Goal: Task Accomplishment & Management: Use online tool/utility

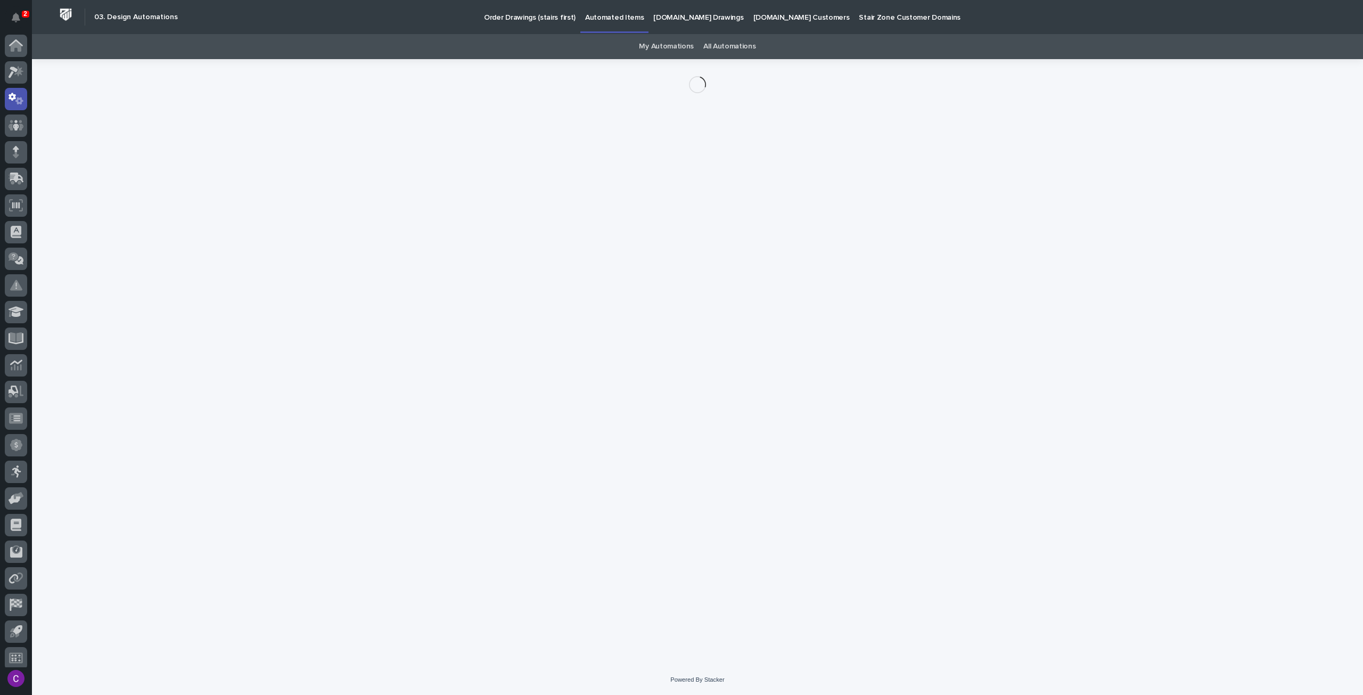
scroll to position [6, 0]
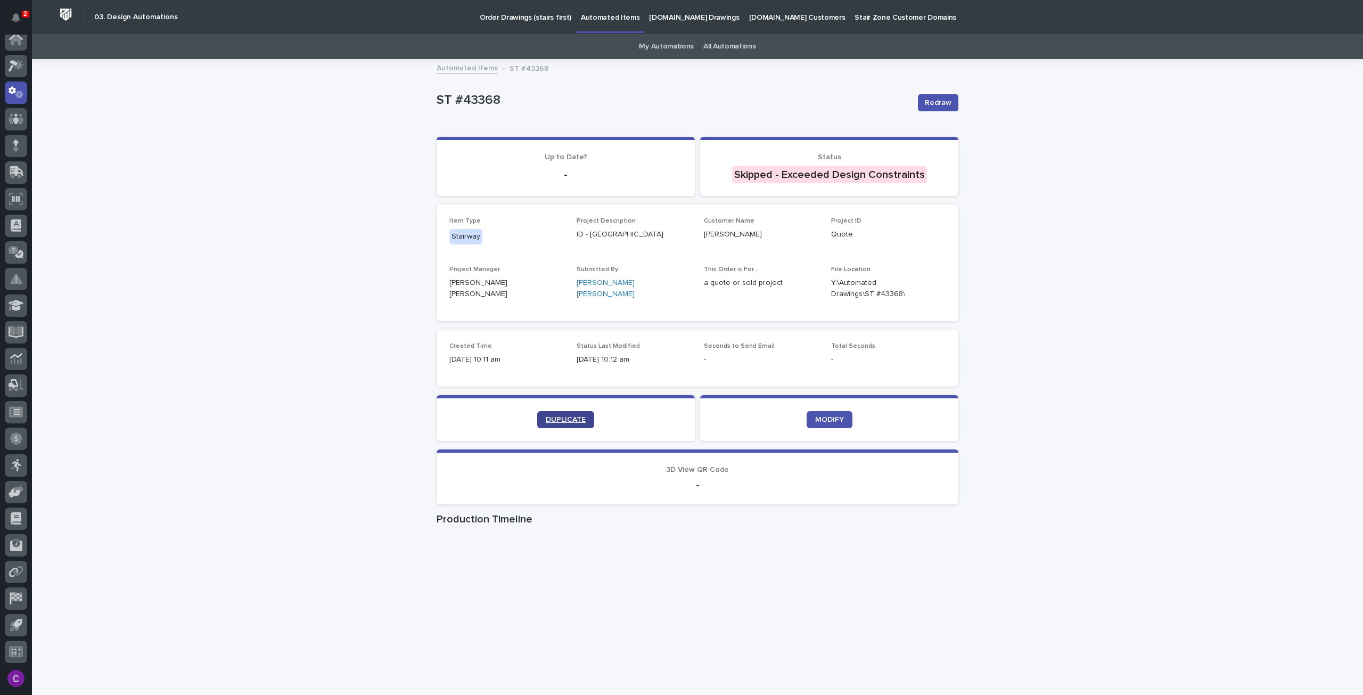
click at [560, 411] on link "DUPLICATE" at bounding box center [565, 419] width 57 height 17
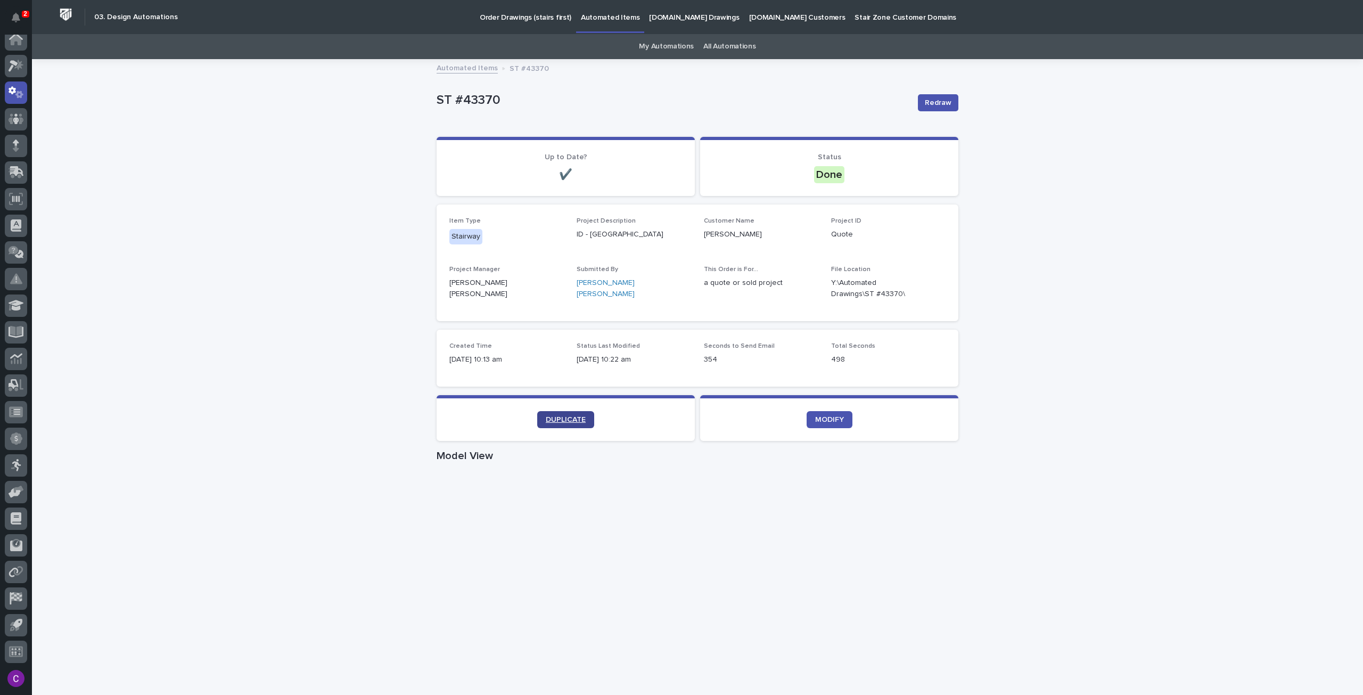
click at [577, 422] on span "DUPLICATE" at bounding box center [566, 419] width 40 height 7
